Goal: Navigation & Orientation: Find specific page/section

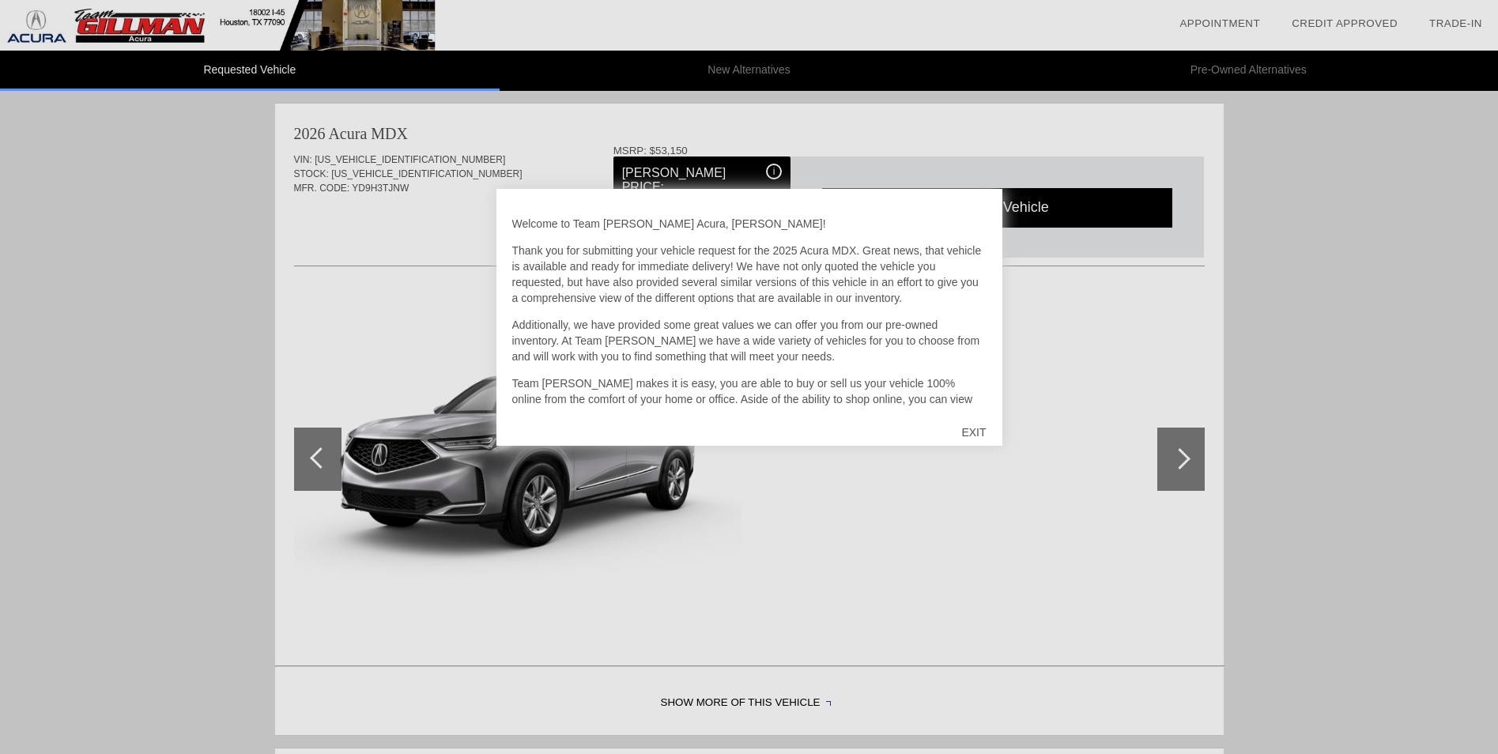
click at [974, 436] on div "EXIT" at bounding box center [974, 432] width 56 height 47
click at [972, 433] on div "EXIT" at bounding box center [974, 432] width 56 height 47
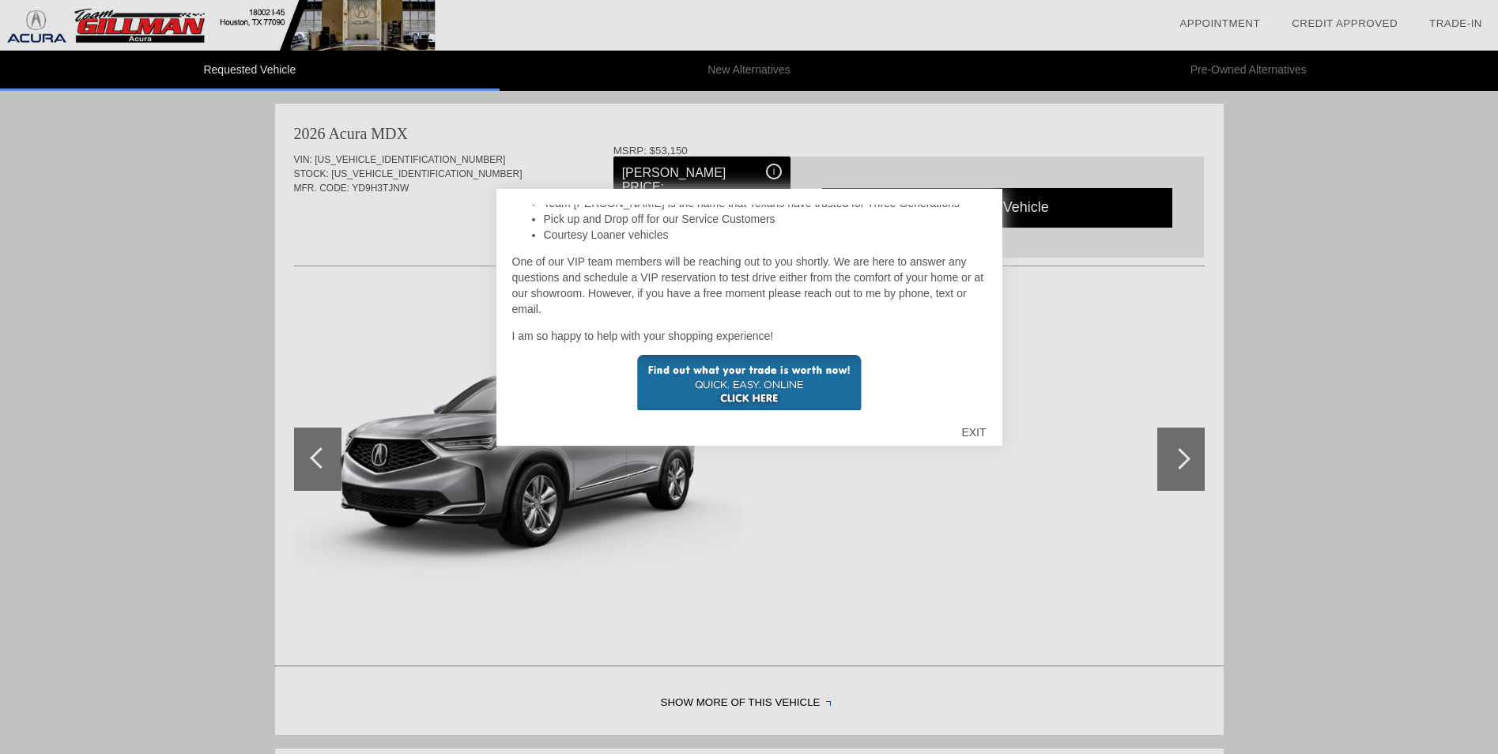
scroll to position [380, 0]
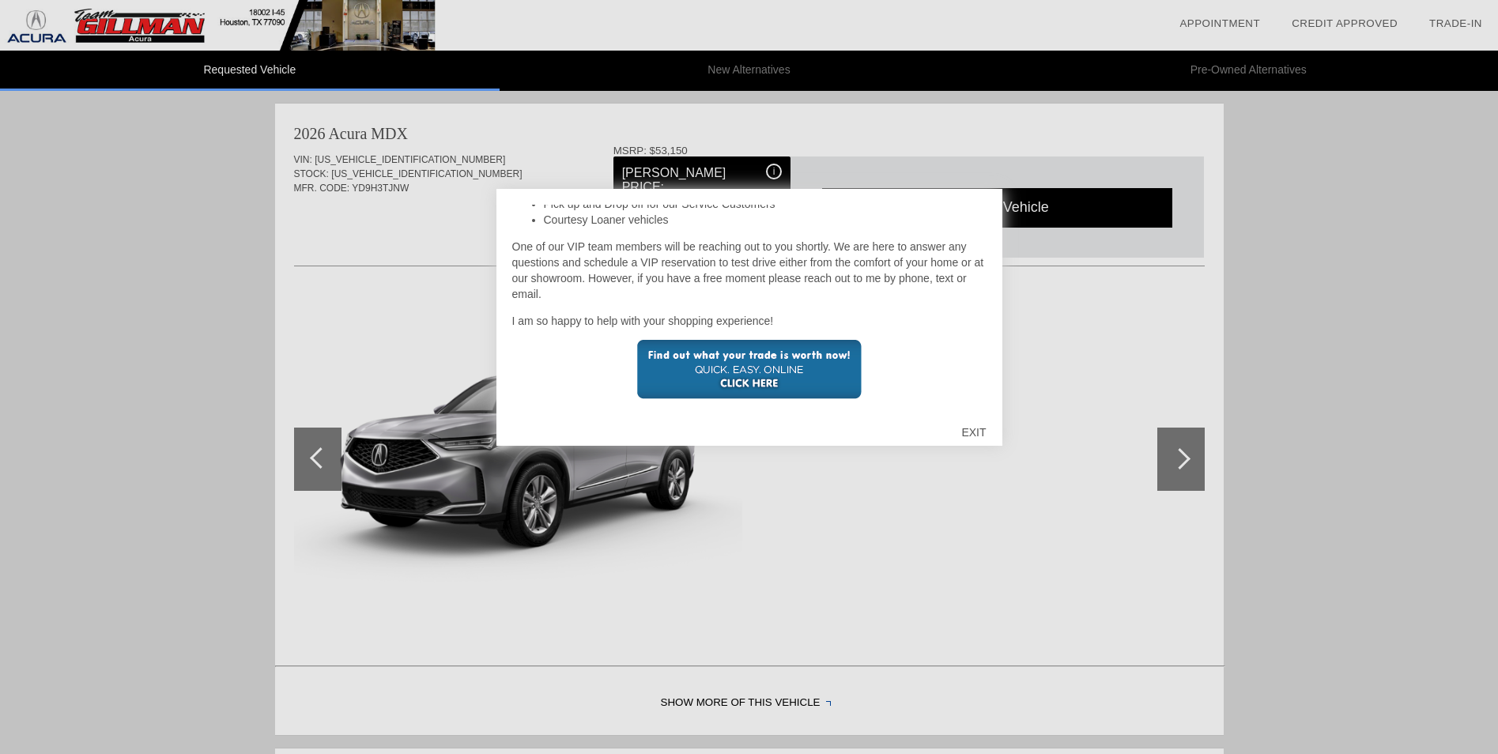
click at [980, 435] on div "EXIT" at bounding box center [974, 432] width 56 height 47
click at [979, 436] on div "EXIT" at bounding box center [974, 432] width 56 height 47
drag, startPoint x: 976, startPoint y: 434, endPoint x: 971, endPoint y: 477, distance: 43.1
click at [976, 435] on div "EXIT" at bounding box center [974, 432] width 56 height 47
click at [967, 519] on div at bounding box center [749, 377] width 1498 height 754
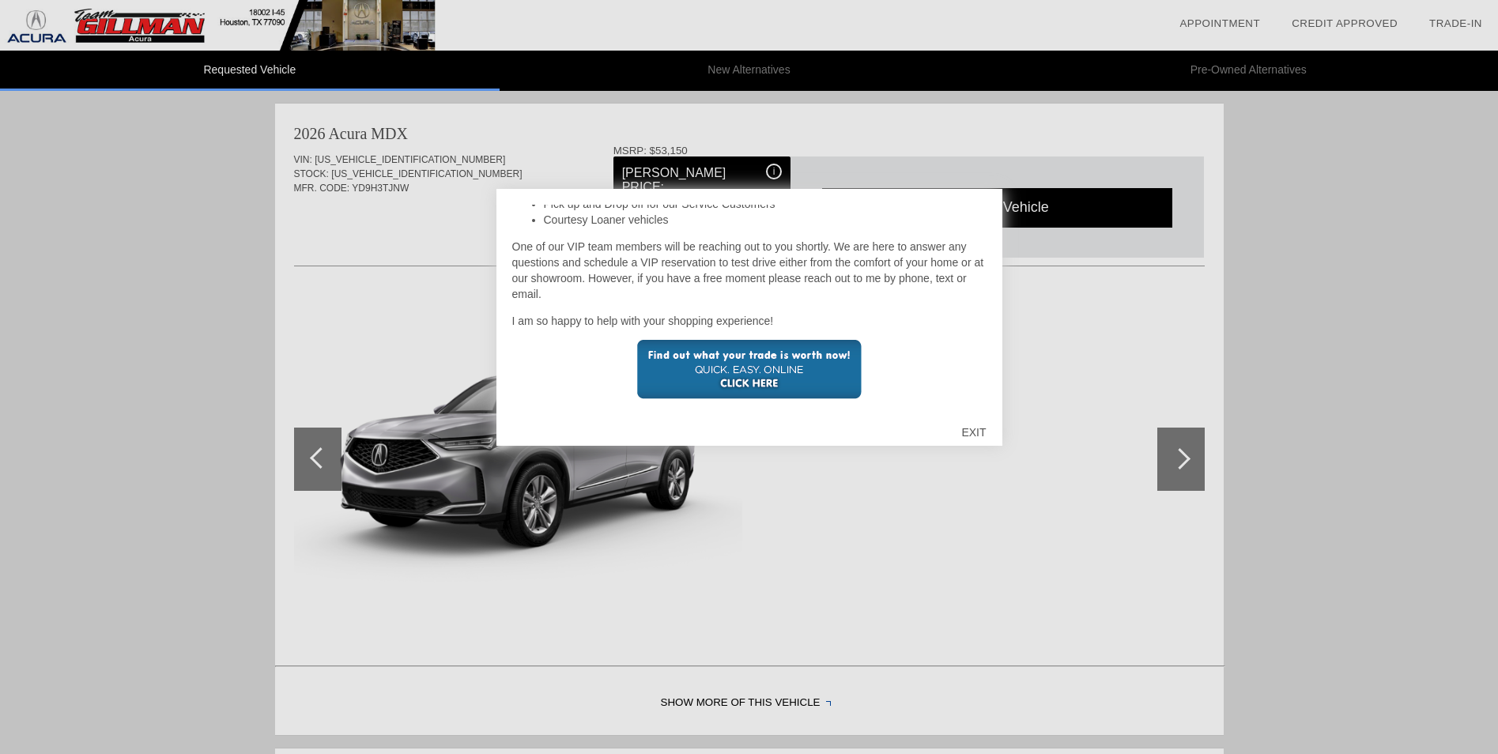
drag, startPoint x: 848, startPoint y: 523, endPoint x: 768, endPoint y: 494, distance: 84.8
click at [836, 521] on div at bounding box center [749, 377] width 1498 height 754
click at [757, 365] on img at bounding box center [749, 369] width 225 height 59
click at [984, 432] on div "EXIT" at bounding box center [974, 432] width 56 height 47
click at [978, 430] on div "EXIT" at bounding box center [974, 432] width 56 height 47
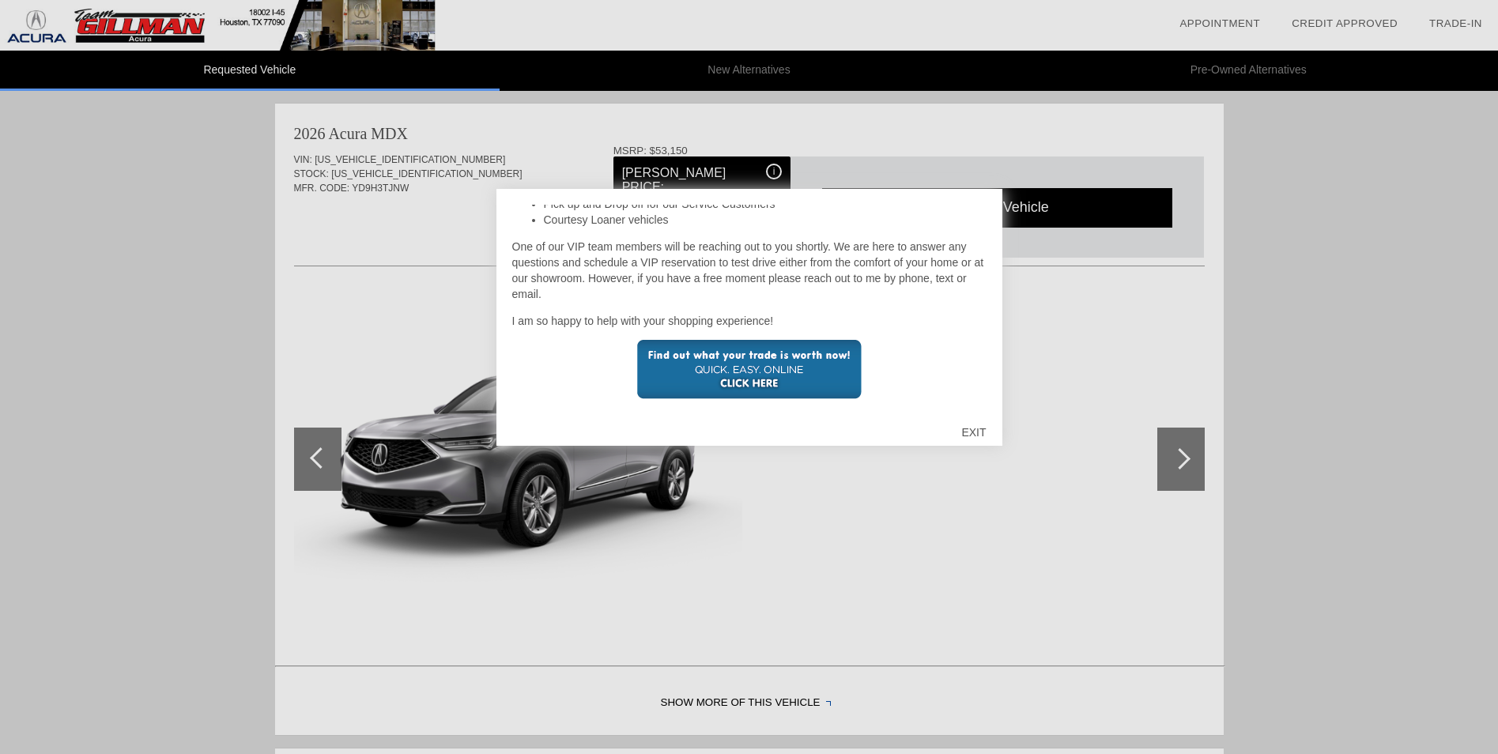
click at [976, 430] on div "EXIT" at bounding box center [974, 432] width 56 height 47
click at [972, 431] on div "EXIT" at bounding box center [974, 432] width 56 height 47
click at [969, 432] on div "EXIT" at bounding box center [974, 432] width 56 height 47
click at [968, 432] on div "EXIT" at bounding box center [974, 432] width 56 height 47
click at [970, 432] on div "EXIT" at bounding box center [974, 432] width 56 height 47
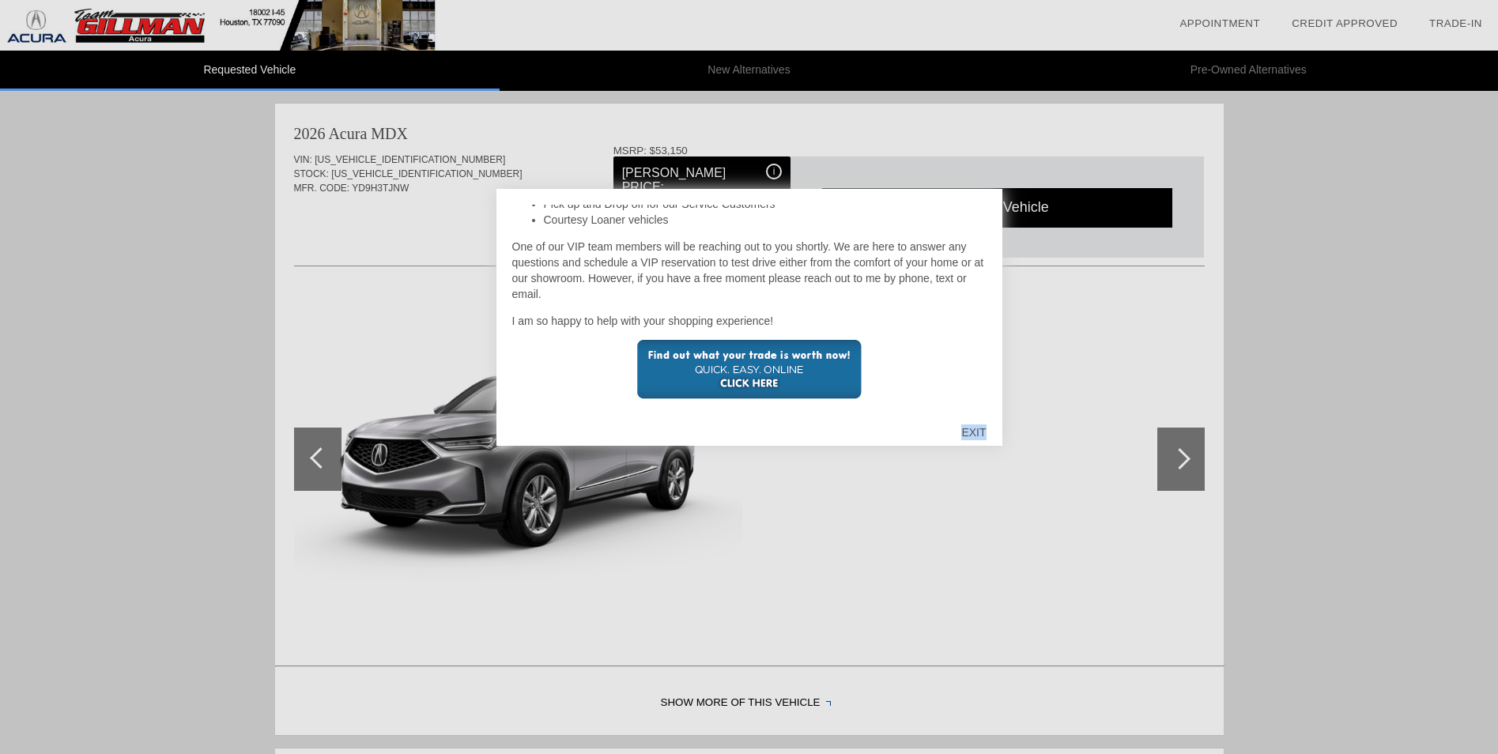
click at [972, 435] on div "EXIT" at bounding box center [974, 432] width 56 height 47
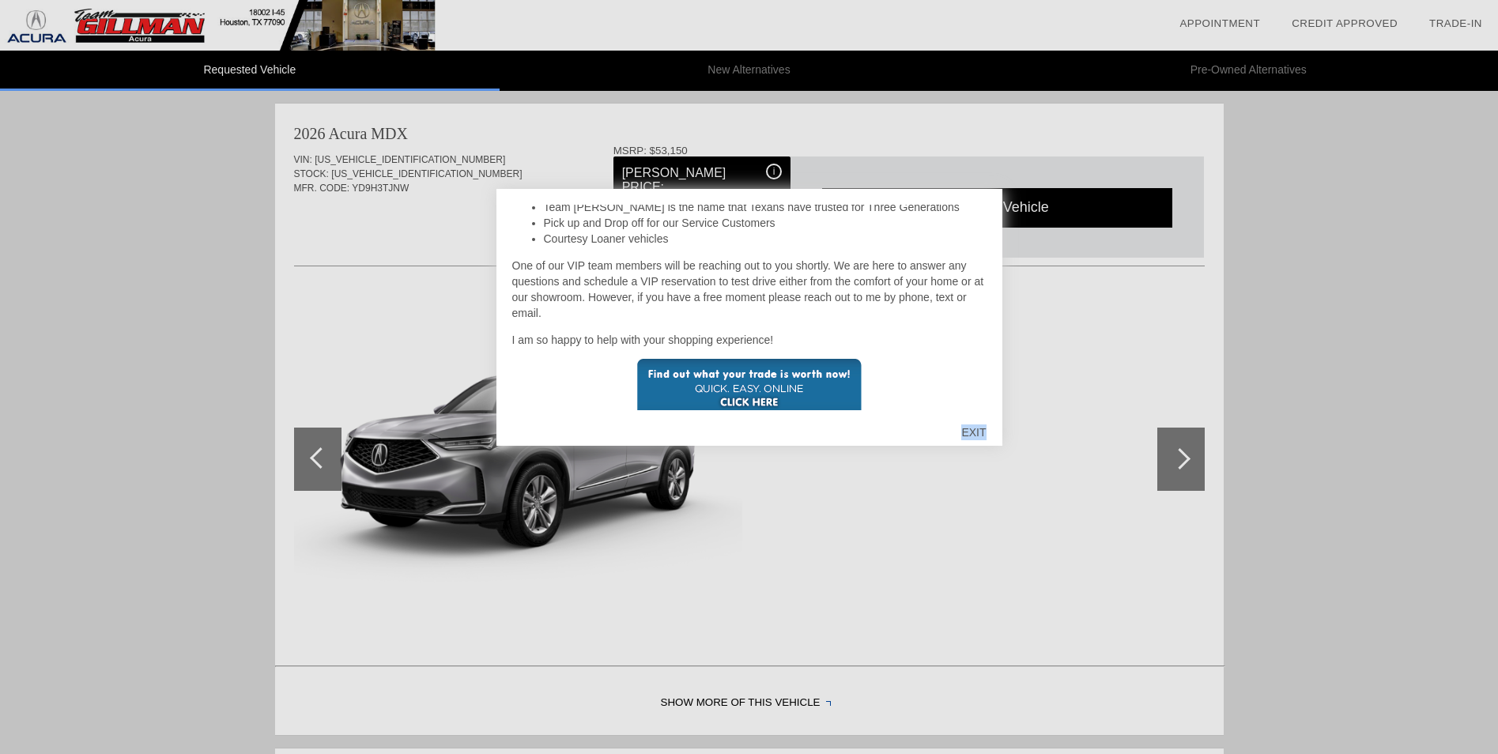
scroll to position [355, 0]
click at [829, 177] on div at bounding box center [749, 377] width 1498 height 754
click at [1061, 292] on div at bounding box center [749, 377] width 1498 height 754
click at [1155, 308] on div at bounding box center [749, 377] width 1498 height 754
click at [1204, 408] on div at bounding box center [749, 377] width 1498 height 754
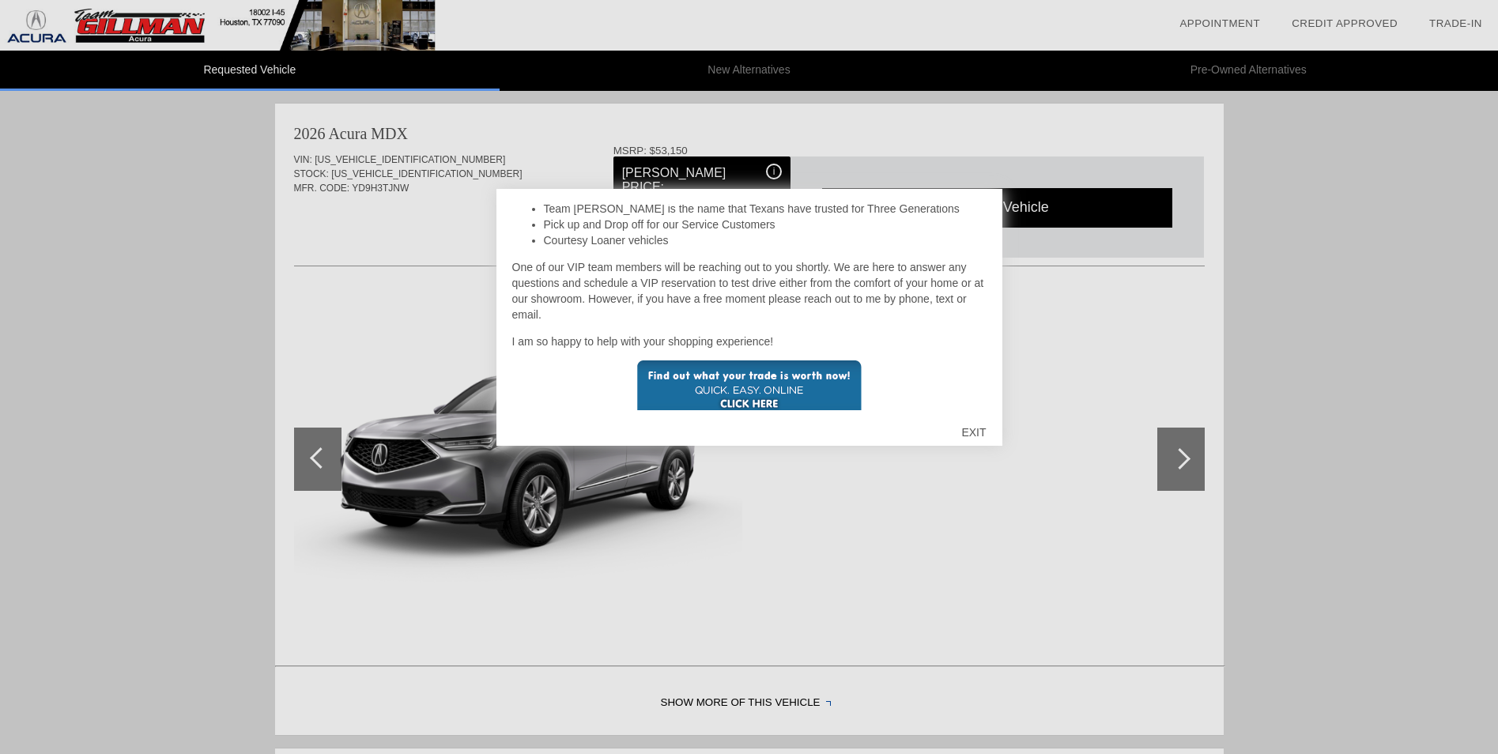
click at [1187, 441] on div at bounding box center [749, 377] width 1498 height 754
click at [1191, 466] on div at bounding box center [749, 377] width 1498 height 754
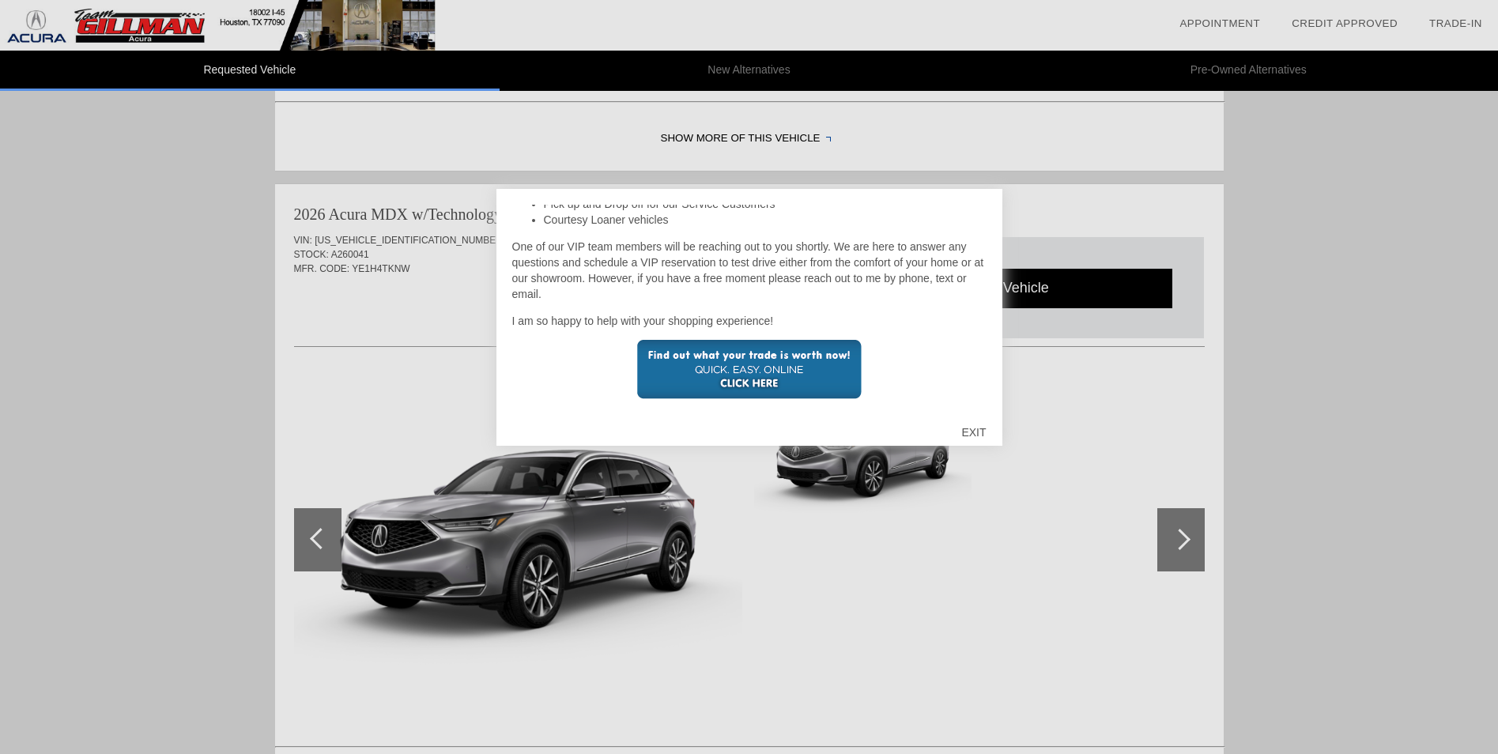
scroll to position [565, 0]
